Goal: Task Accomplishment & Management: Use online tool/utility

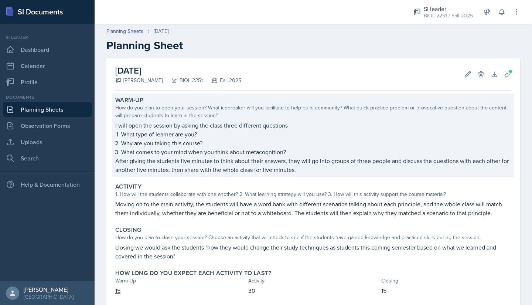
drag, startPoint x: 220, startPoint y: 156, endPoint x: 433, endPoint y: 140, distance: 213.1
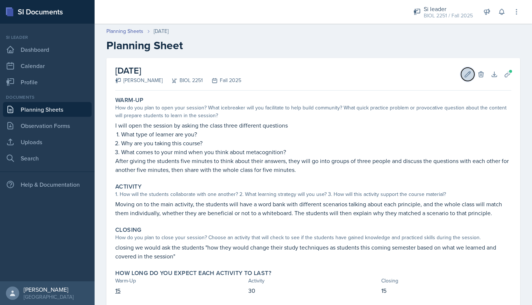
drag, startPoint x: 433, startPoint y: 140, endPoint x: 460, endPoint y: 78, distance: 68.0
click at [461, 78] on button "Edit" at bounding box center [467, 74] width 13 height 13
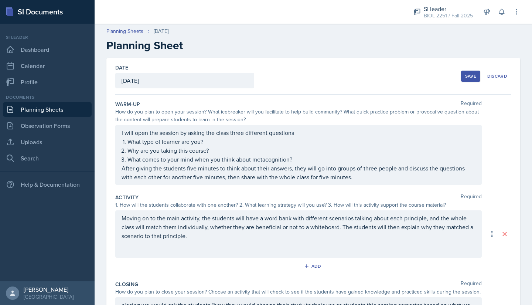
click at [296, 132] on div "I will open the session by asking the class three different questions What type…" at bounding box center [298, 155] width 367 height 60
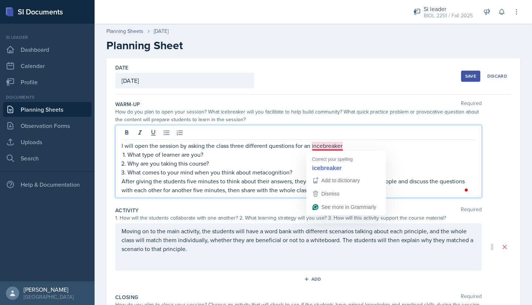
click at [317, 146] on p "I will open the session by asking the class three different questions for an in…" at bounding box center [299, 145] width 354 height 9
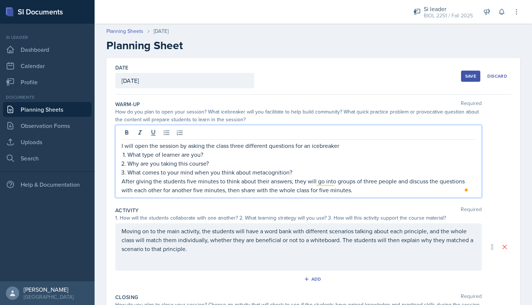
click at [341, 145] on p "I will open the session by asking the class three different questions for an ic…" at bounding box center [299, 145] width 354 height 9
click at [362, 181] on p "After giving the students five minutes to think about their answers, they will …" at bounding box center [299, 186] width 354 height 18
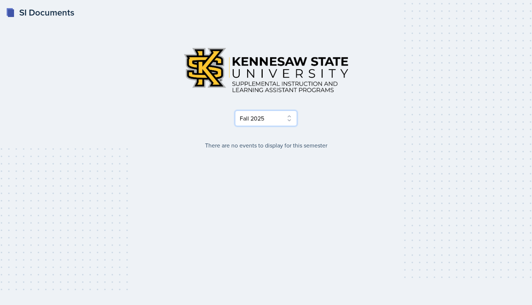
click at [265, 117] on select "Select Semester Fall 2025 Summer 2025 Spring 2025 Fall 2024 Summer 2024 Spring …" at bounding box center [266, 118] width 62 height 16
click at [235, 110] on select "Select Semester Fall 2025 Summer 2025 Spring 2025 Fall 2024 Summer 2024 Spring …" at bounding box center [266, 118] width 62 height 16
click at [276, 122] on select "Select Semester Fall 2025 Summer 2025 Spring 2025 Fall 2024 Summer 2024 Spring …" at bounding box center [266, 118] width 62 height 16
select select "2bed604d-1099-4043-b1bc-2365e8740244"
click at [235, 110] on select "Select Semester Fall 2025 Summer 2025 Spring 2025 Fall 2024 Summer 2024 Spring …" at bounding box center [266, 118] width 62 height 16
